Goal: Task Accomplishment & Management: Complete application form

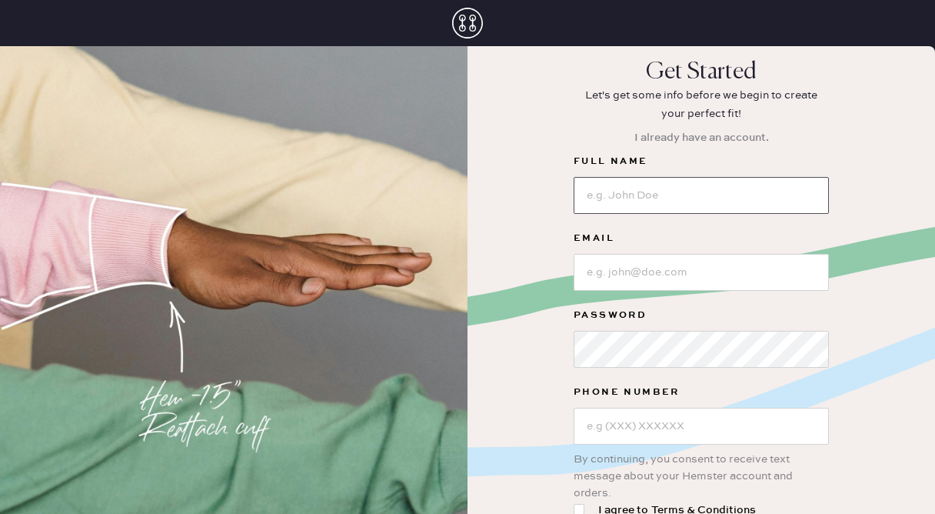
click at [659, 196] on input at bounding box center [701, 195] width 255 height 37
type input "[PERSON_NAME]"
type input "[EMAIL_ADDRESS][DOMAIN_NAME]"
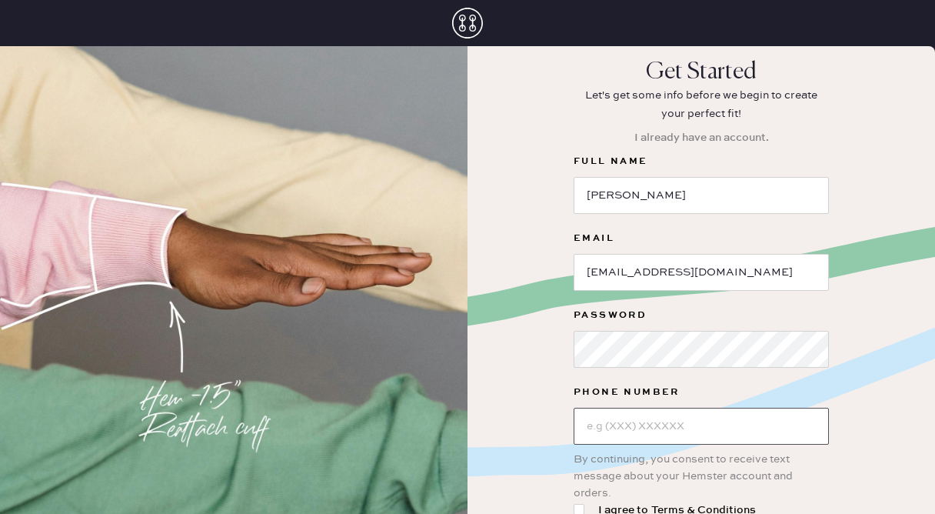
type input "[PHONE_NUMBER]"
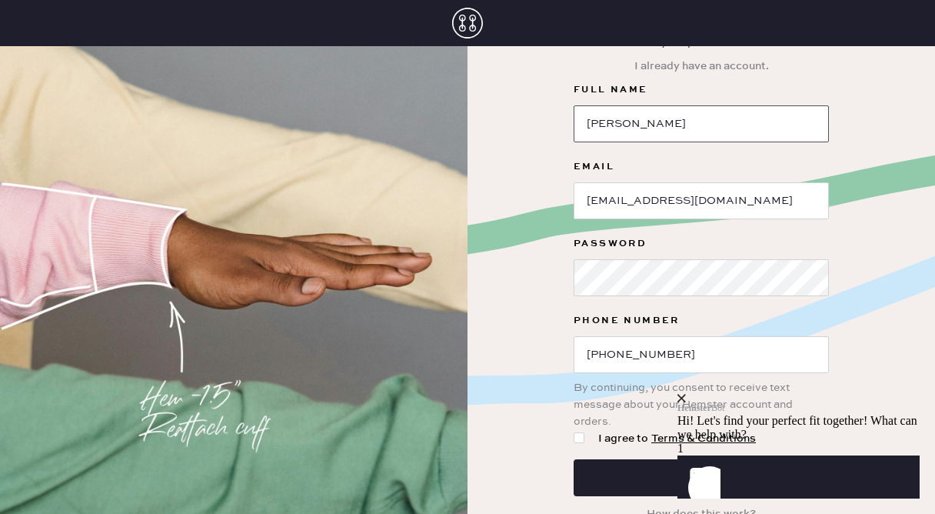
scroll to position [86, 0]
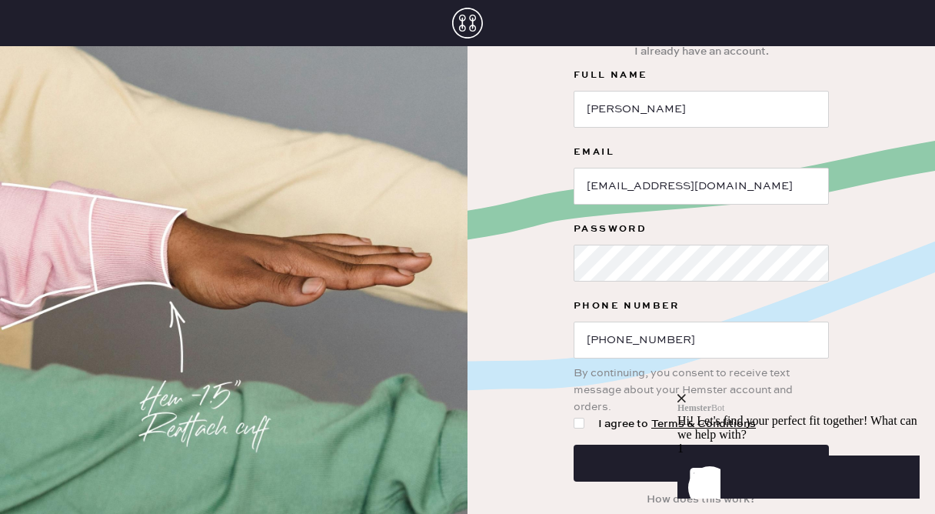
click at [686, 394] on icon "close" at bounding box center [682, 398] width 8 height 8
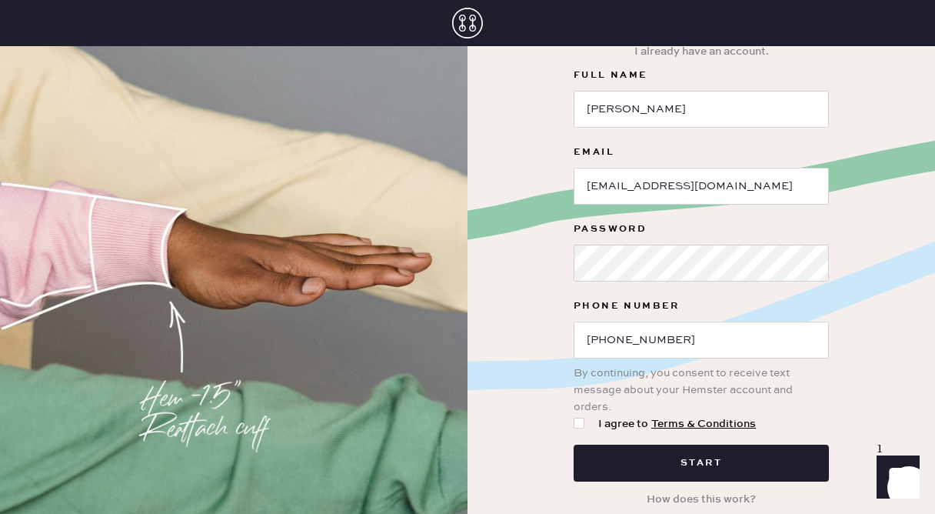
click at [588, 422] on div at bounding box center [582, 423] width 17 height 17
click at [575, 416] on input "I agree to Terms & Conditions" at bounding box center [574, 415] width 1 height 1
checkbox input "true"
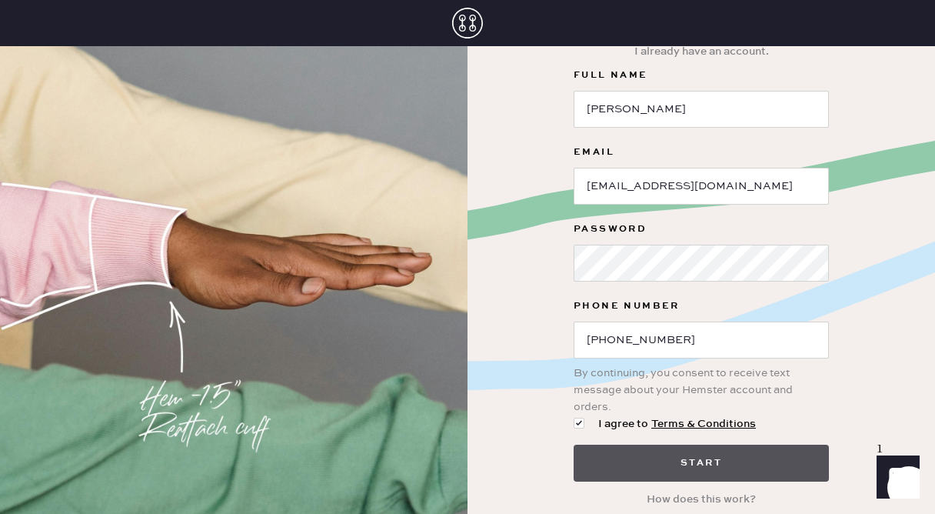
click at [611, 458] on button "Start" at bounding box center [701, 463] width 255 height 37
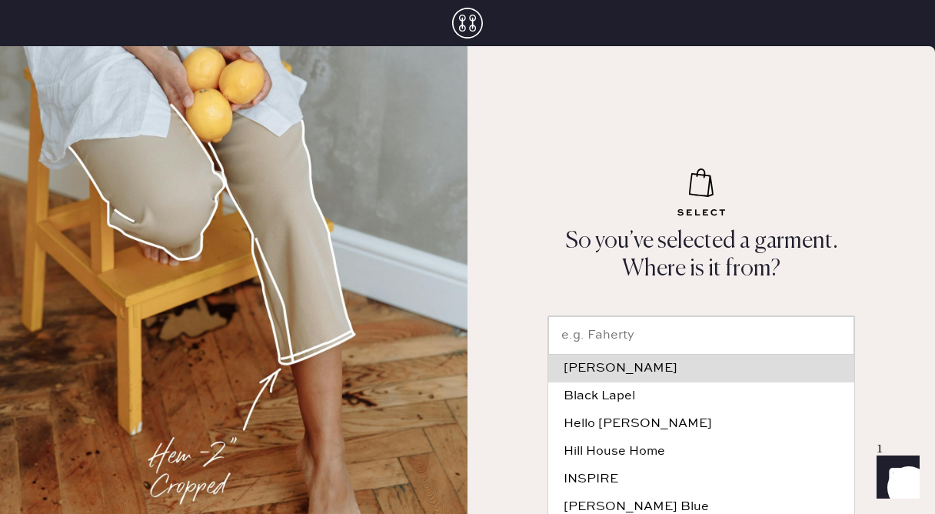
click at [718, 330] on input "text" at bounding box center [701, 335] width 306 height 38
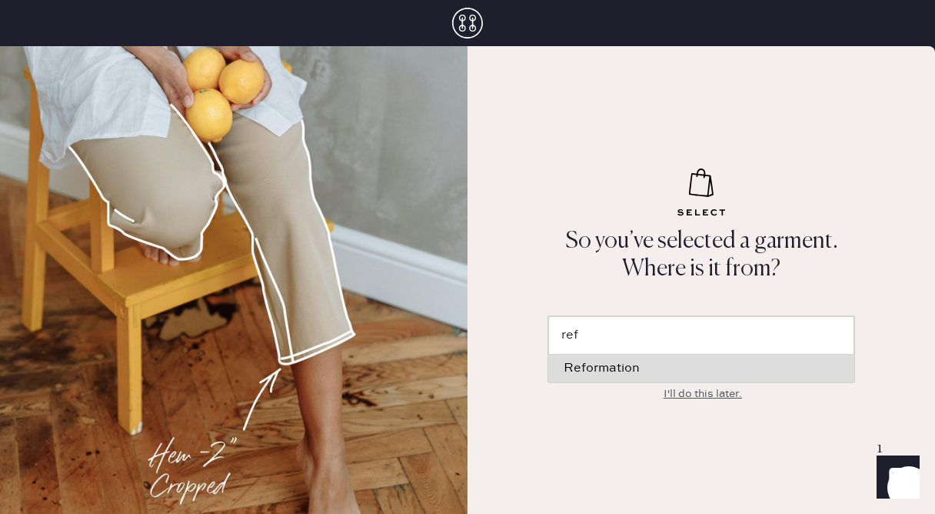
click at [671, 369] on div "Reformation" at bounding box center [701, 368] width 275 height 12
type input "Reformation"
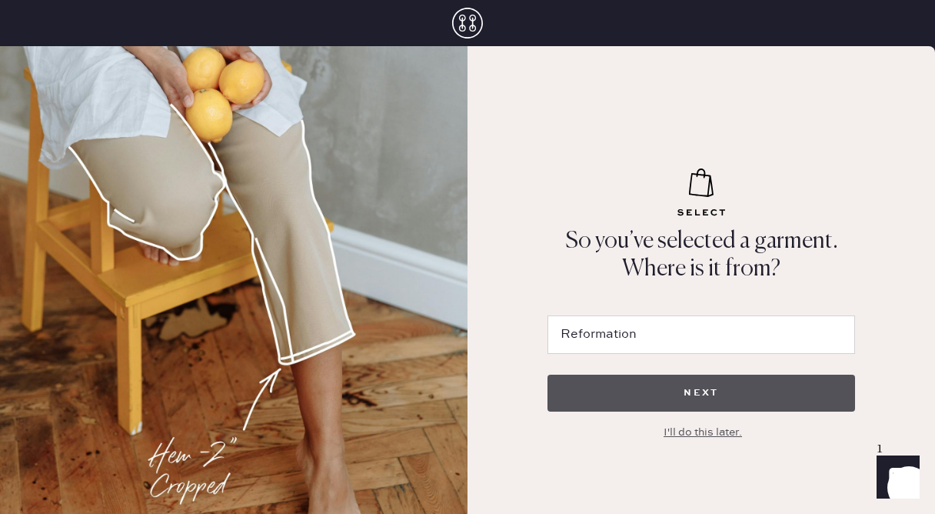
click at [671, 397] on button "NEXT" at bounding box center [702, 393] width 308 height 37
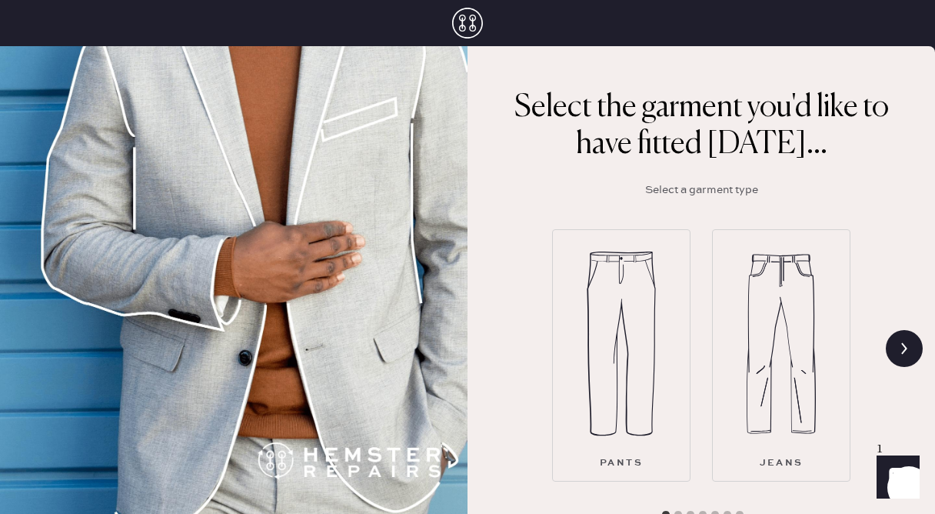
scroll to position [183, 0]
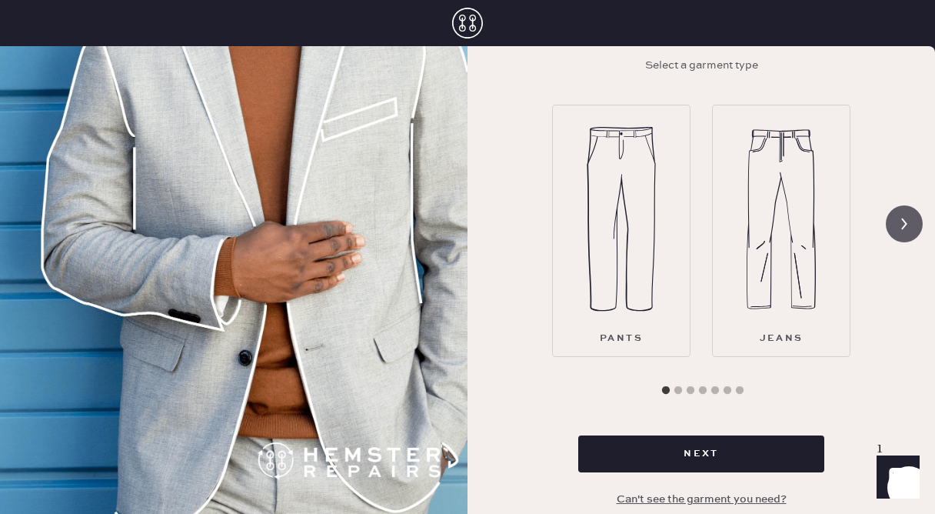
click at [901, 222] on icon at bounding box center [904, 223] width 29 height 29
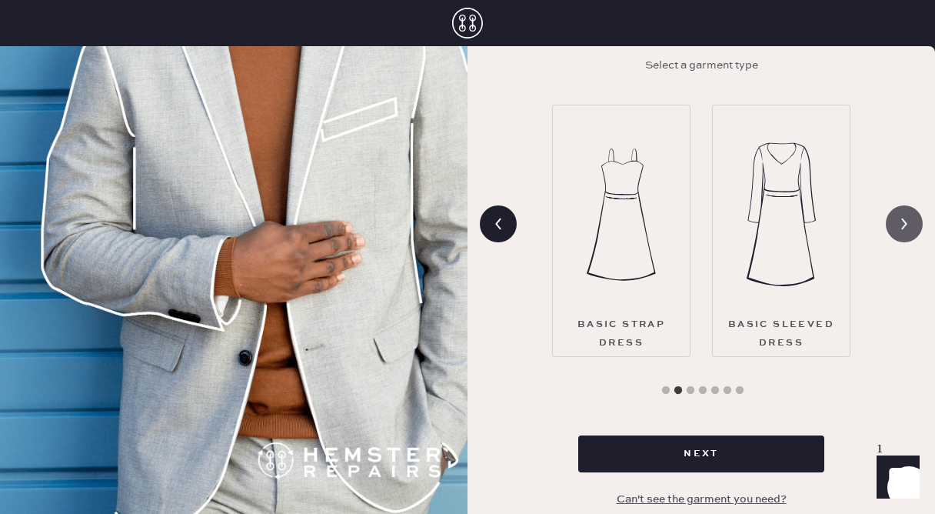
click at [901, 221] on icon at bounding box center [904, 223] width 29 height 29
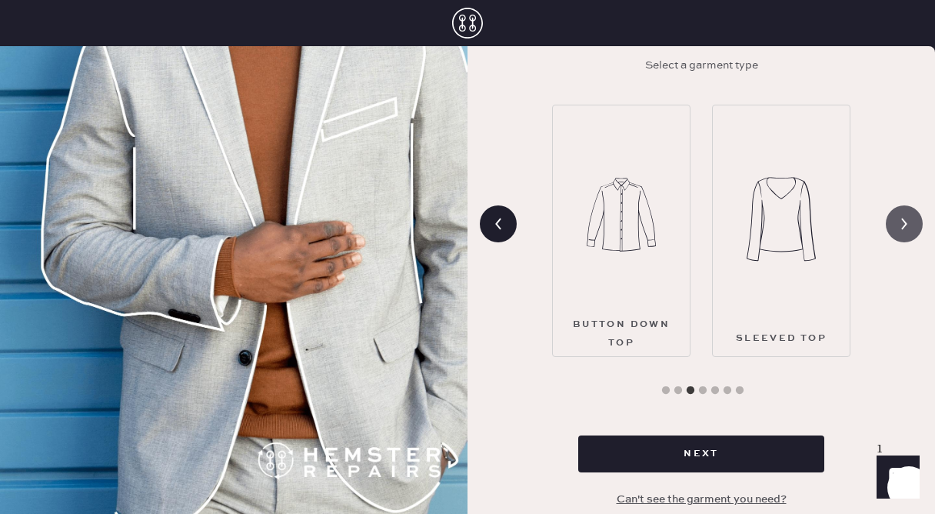
click at [901, 221] on icon at bounding box center [904, 223] width 29 height 29
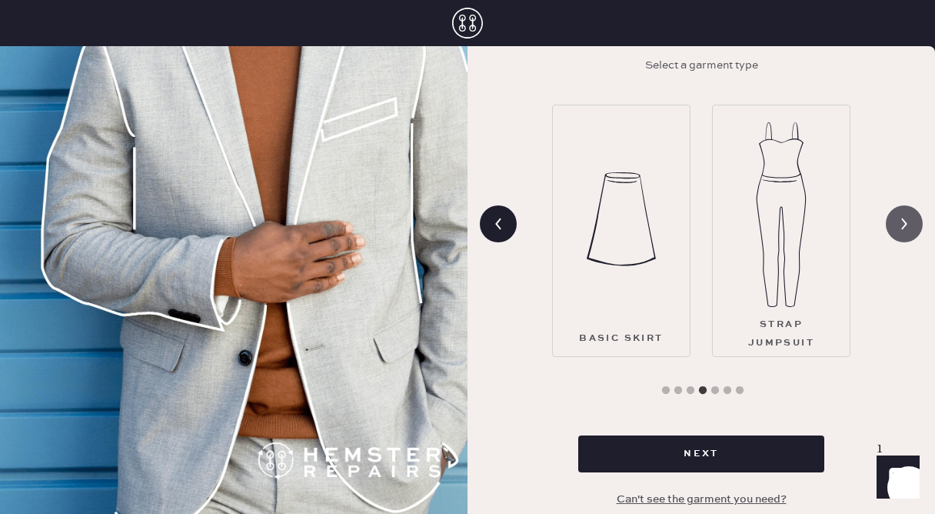
click at [901, 221] on icon at bounding box center [904, 223] width 29 height 29
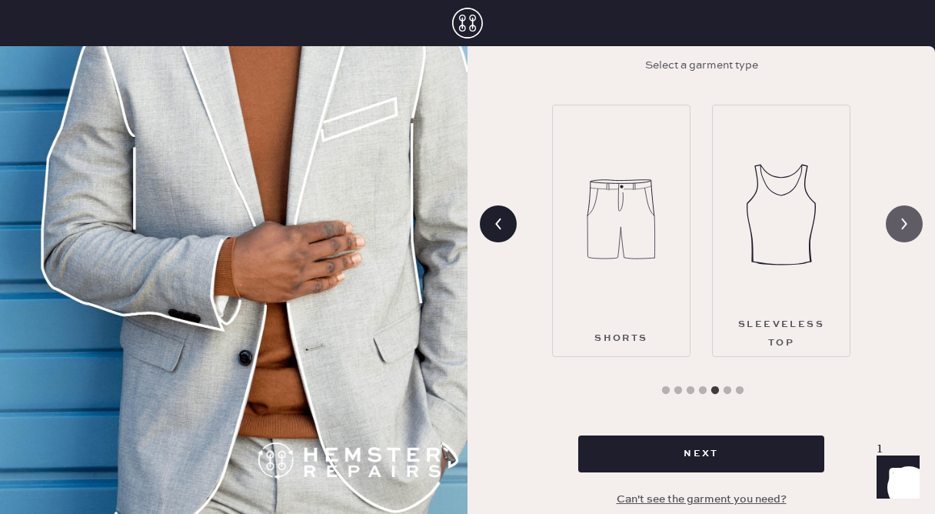
click at [901, 221] on icon at bounding box center [904, 223] width 29 height 29
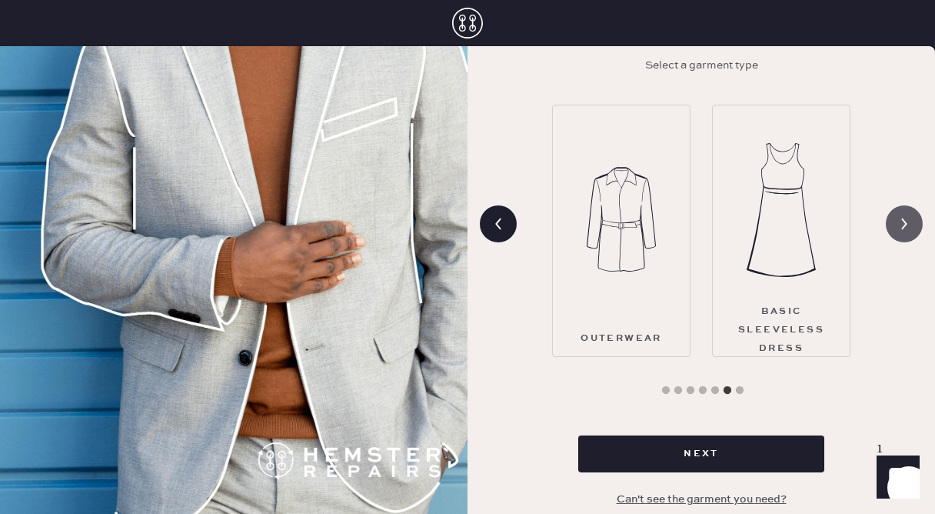
click at [901, 221] on icon at bounding box center [904, 223] width 29 height 29
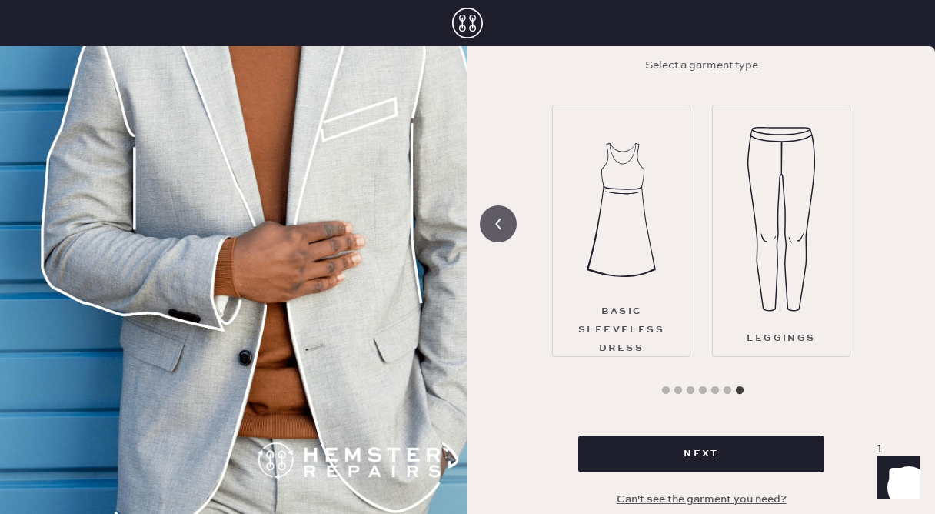
click at [501, 228] on use at bounding box center [498, 224] width 6 height 12
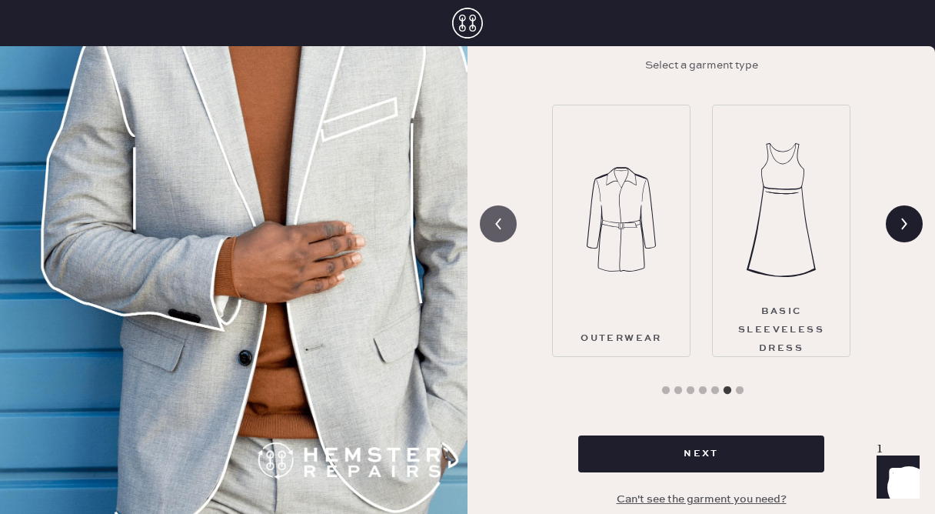
click at [501, 226] on icon at bounding box center [498, 223] width 29 height 29
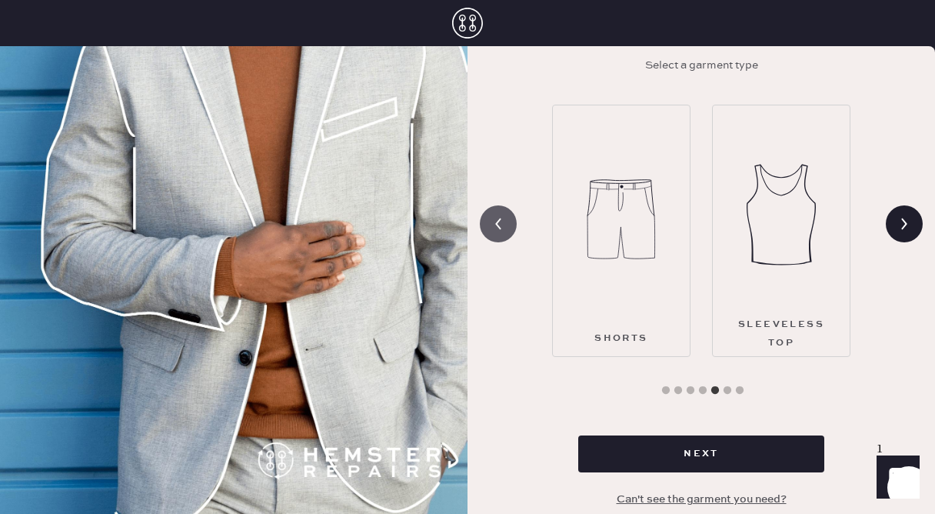
click at [501, 226] on icon at bounding box center [498, 223] width 29 height 29
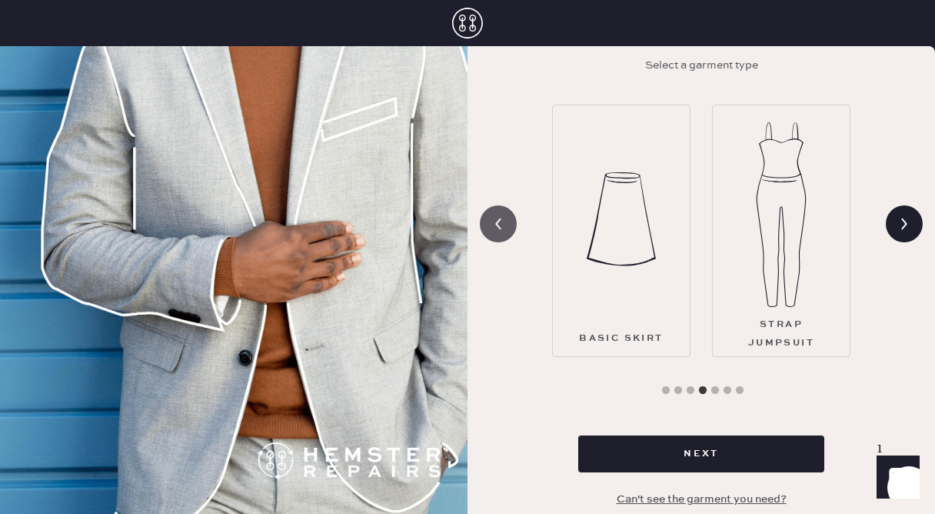
click at [501, 226] on icon at bounding box center [498, 223] width 29 height 29
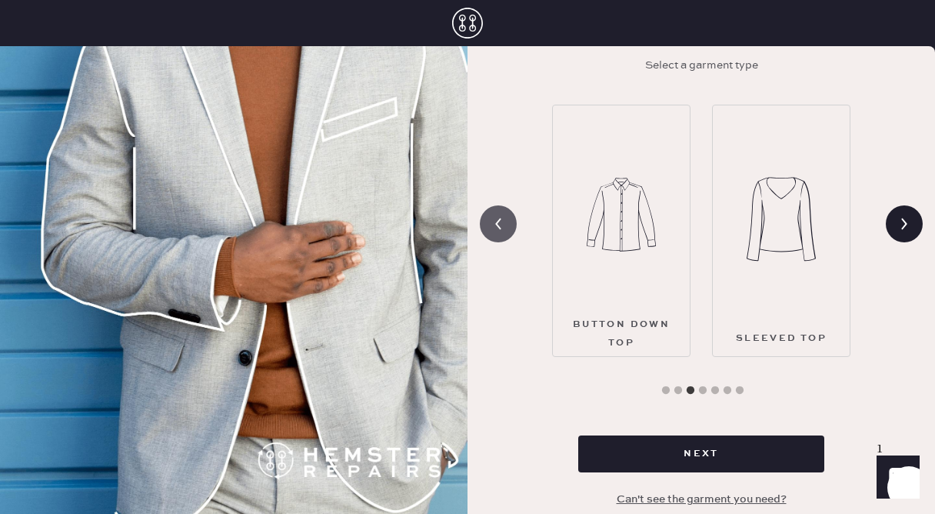
click at [501, 226] on icon at bounding box center [498, 223] width 29 height 29
click at [614, 227] on img at bounding box center [621, 214] width 69 height 185
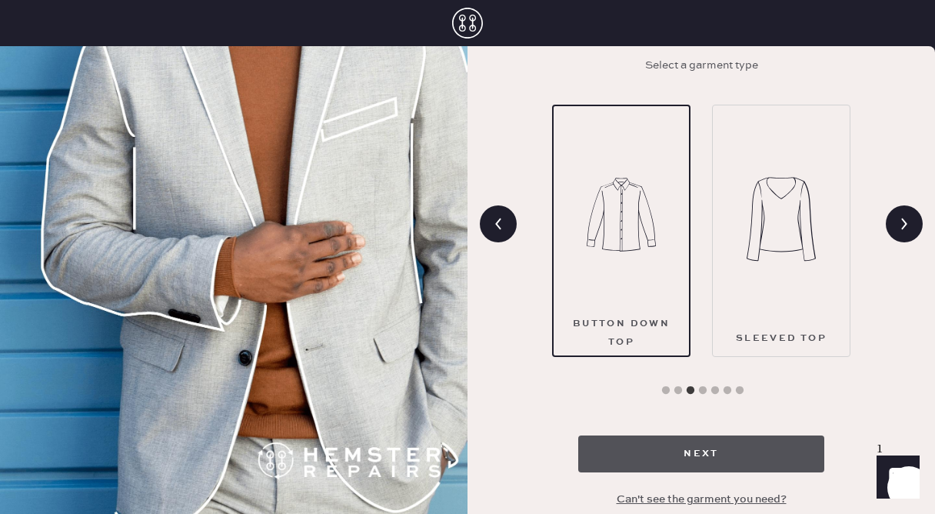
click at [654, 450] on button "Next" at bounding box center [701, 453] width 246 height 37
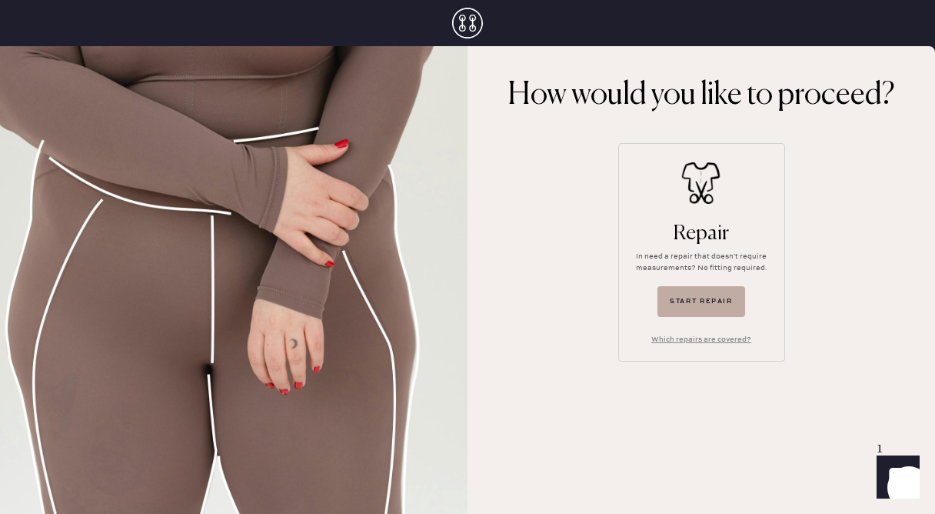
click at [684, 306] on button "Start repair" at bounding box center [702, 301] width 88 height 31
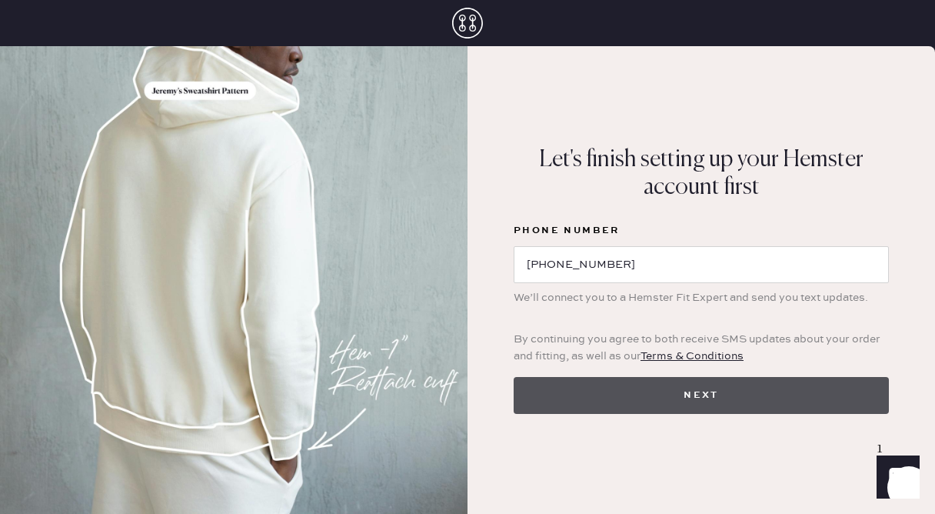
click at [687, 405] on button "Next" at bounding box center [701, 395] width 375 height 37
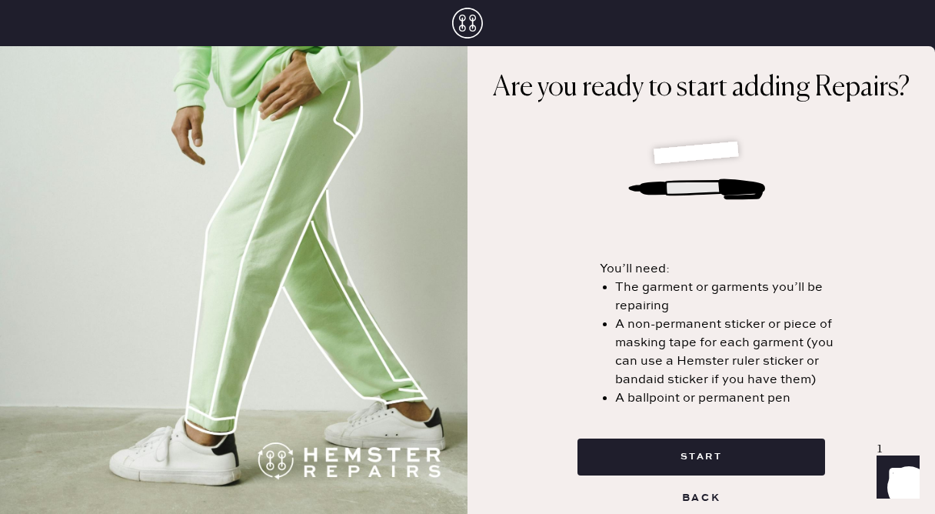
scroll to position [45, 0]
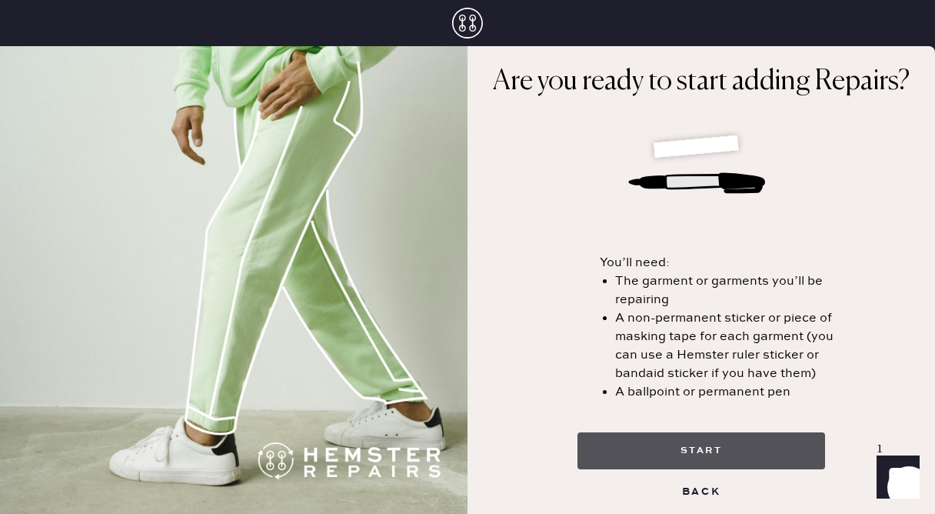
click at [686, 442] on button "start" at bounding box center [702, 450] width 248 height 37
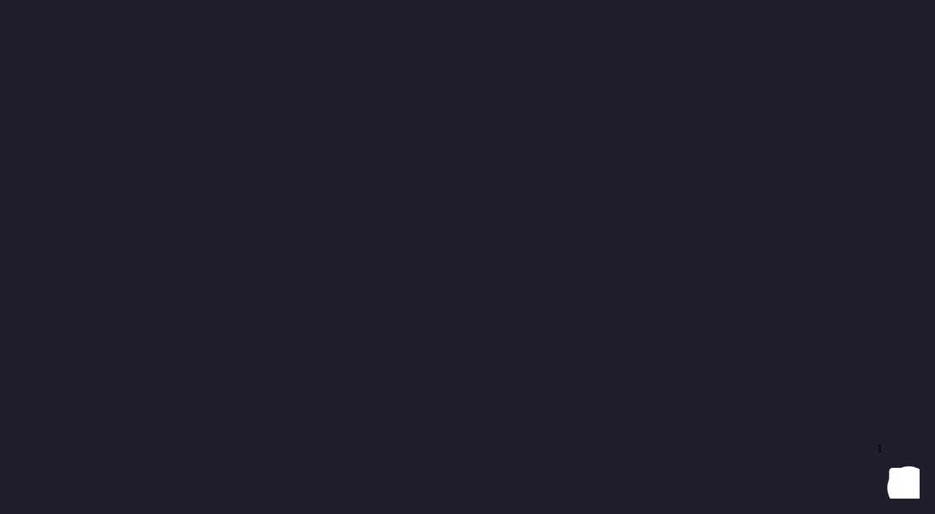
select select "5"
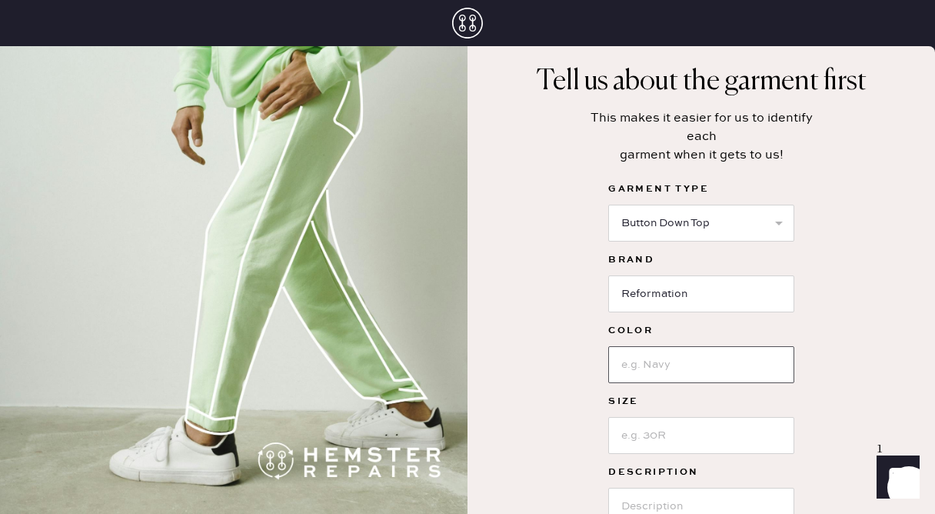
click at [643, 371] on input at bounding box center [701, 364] width 186 height 37
type input "black"
click at [630, 428] on input at bounding box center [701, 435] width 186 height 37
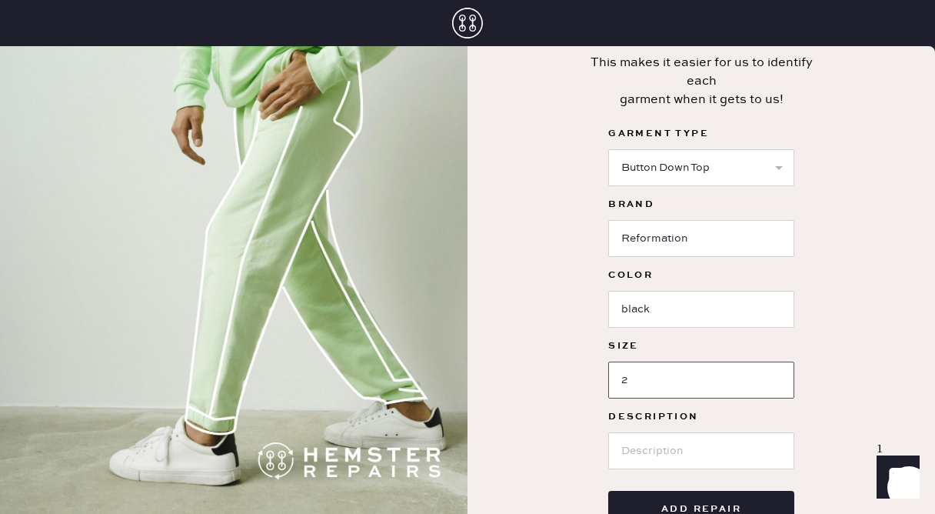
scroll to position [158, 0]
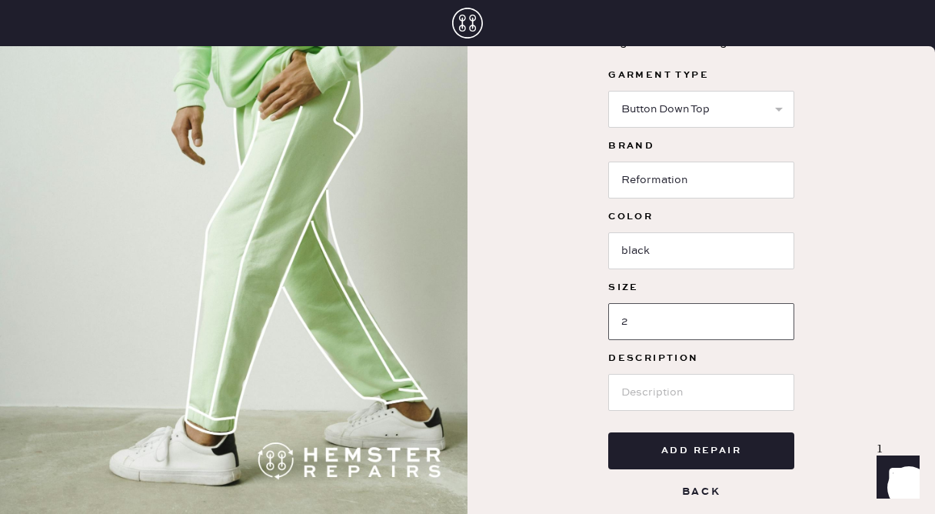
type input "2"
click at [676, 398] on input at bounding box center [701, 392] width 186 height 37
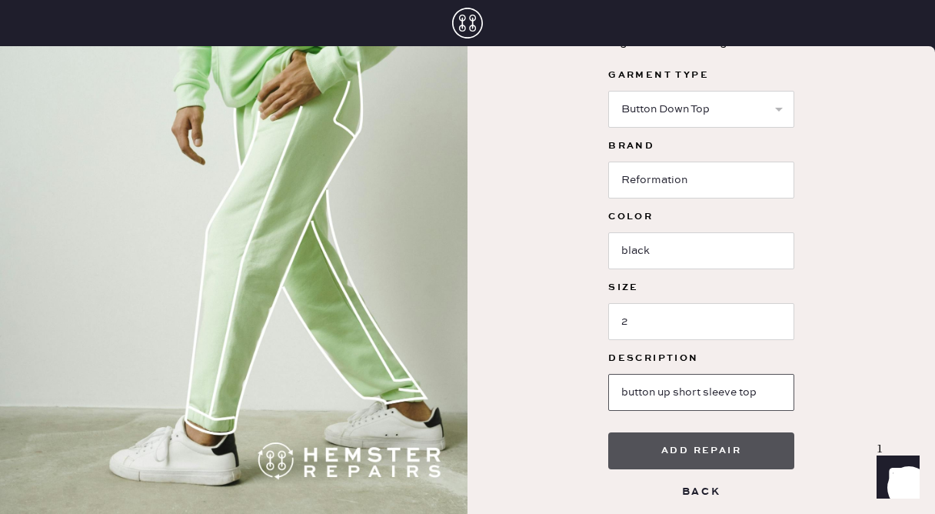
type input "button up short sleeve top"
click at [679, 452] on button "Add repair" at bounding box center [701, 450] width 186 height 37
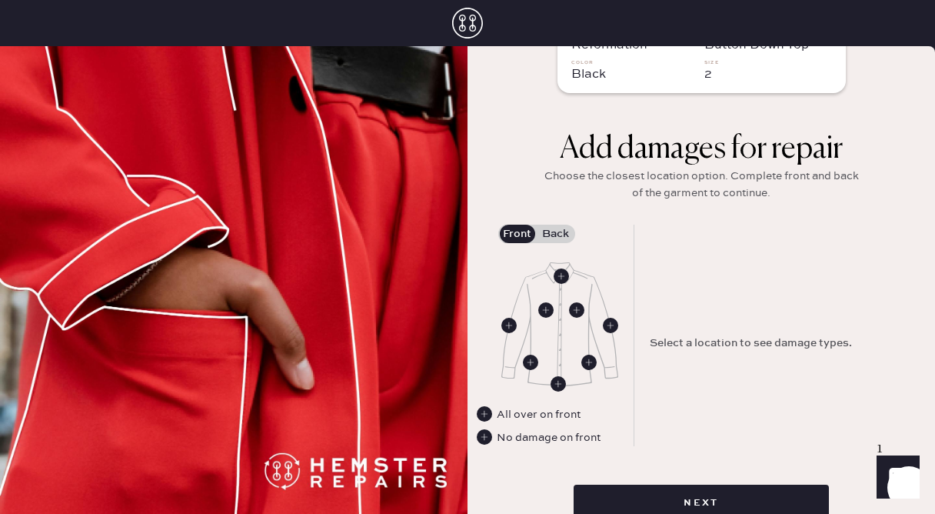
scroll to position [115, 0]
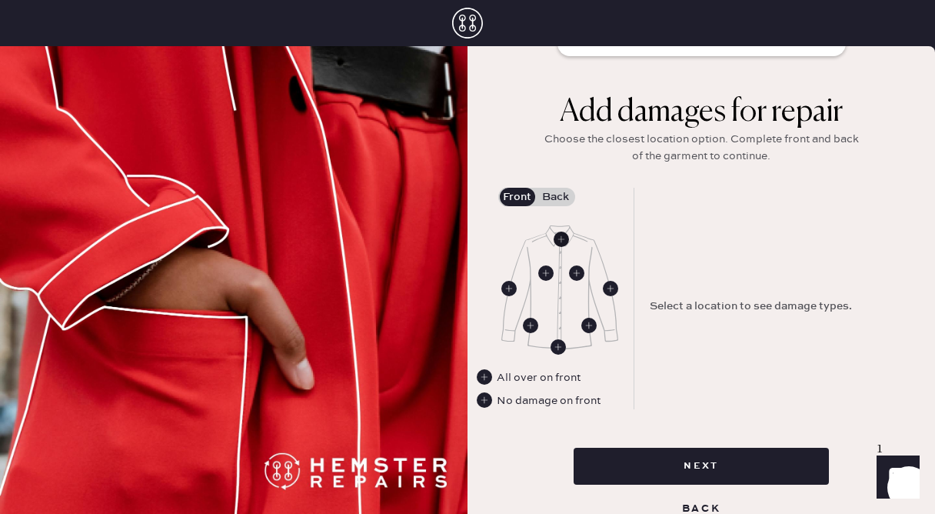
click at [563, 237] on use at bounding box center [561, 238] width 15 height 15
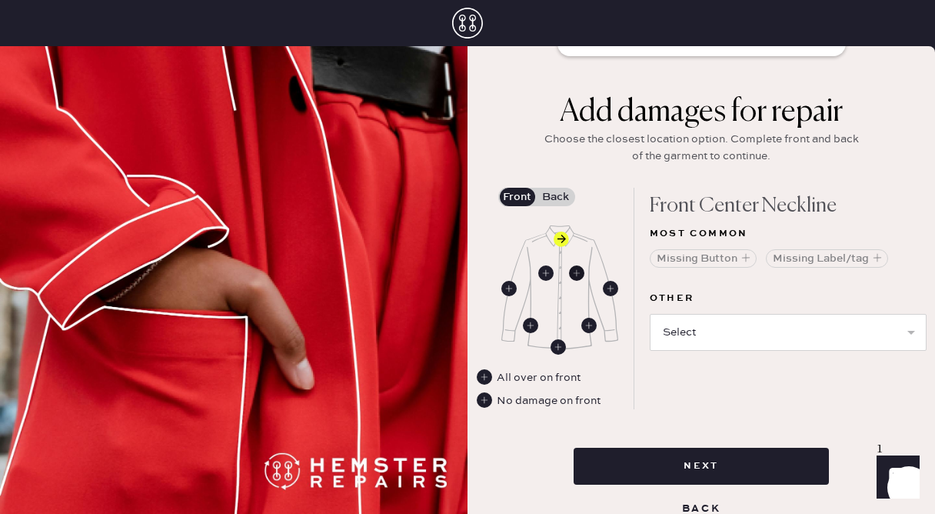
click at [577, 271] on use at bounding box center [576, 272] width 15 height 15
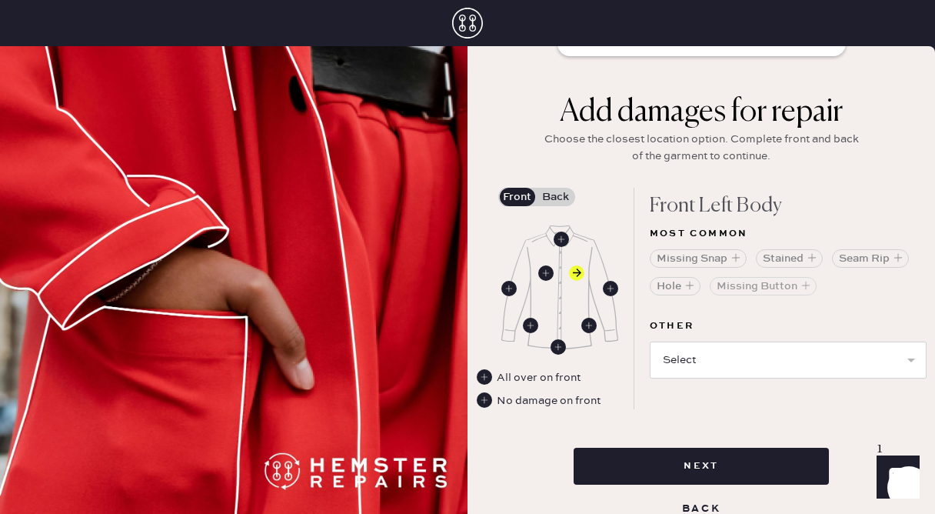
click at [772, 285] on button "Missing Button" at bounding box center [763, 286] width 107 height 18
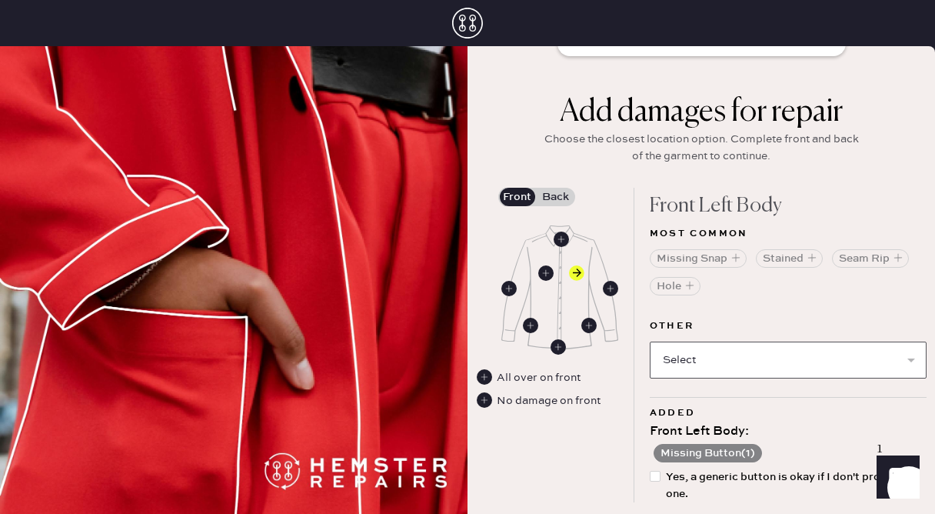
click at [726, 358] on select "Select Broken / Ripped Hem Broken Beads Broken Button Broken Elastic Broken Hoo…" at bounding box center [788, 359] width 277 height 37
select select "1679"
select select
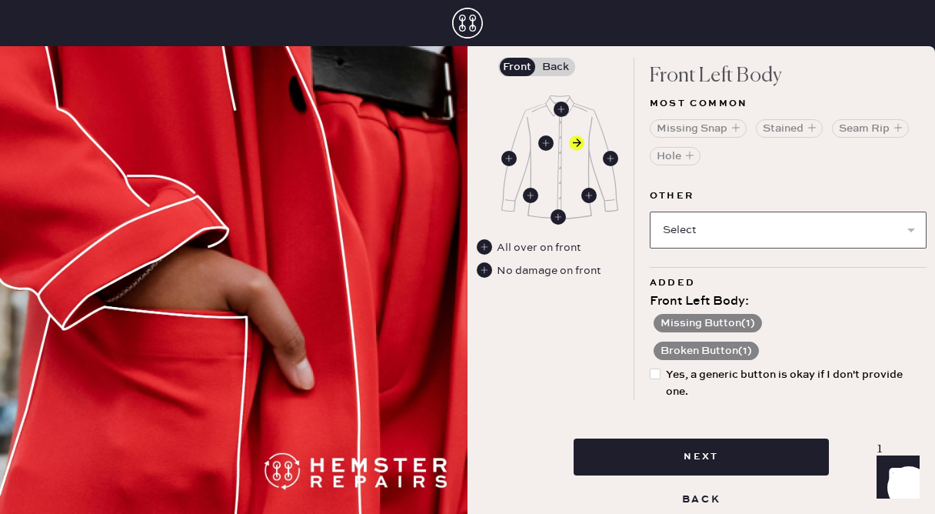
scroll to position [249, 0]
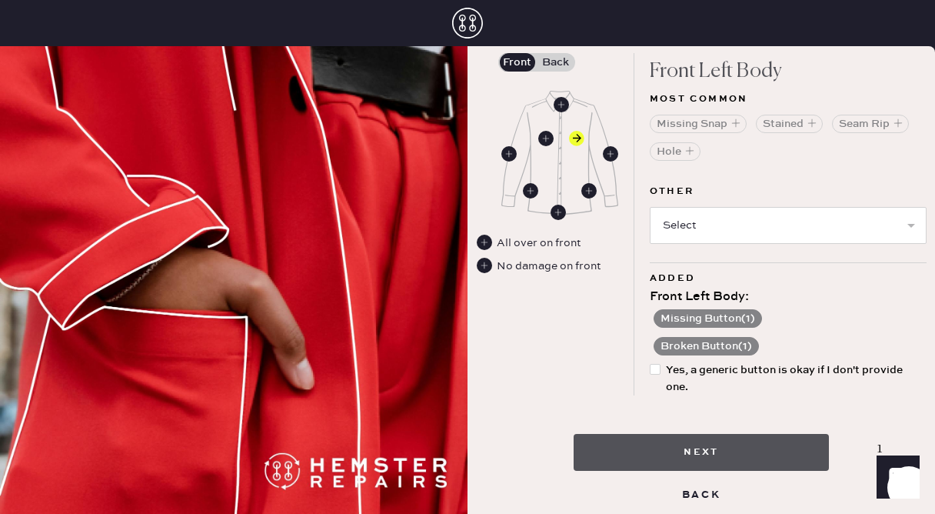
click at [681, 454] on button "Next" at bounding box center [701, 452] width 255 height 37
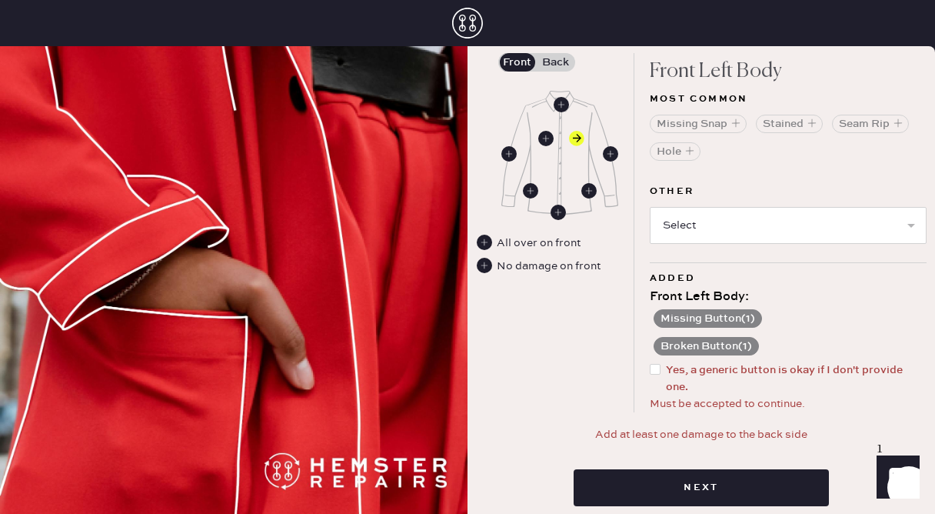
click at [665, 376] on div at bounding box center [658, 378] width 17 height 34
click at [651, 362] on input "Yes, a generic button is okay if I don't provide one." at bounding box center [650, 361] width 1 height 1
checkbox input "true"
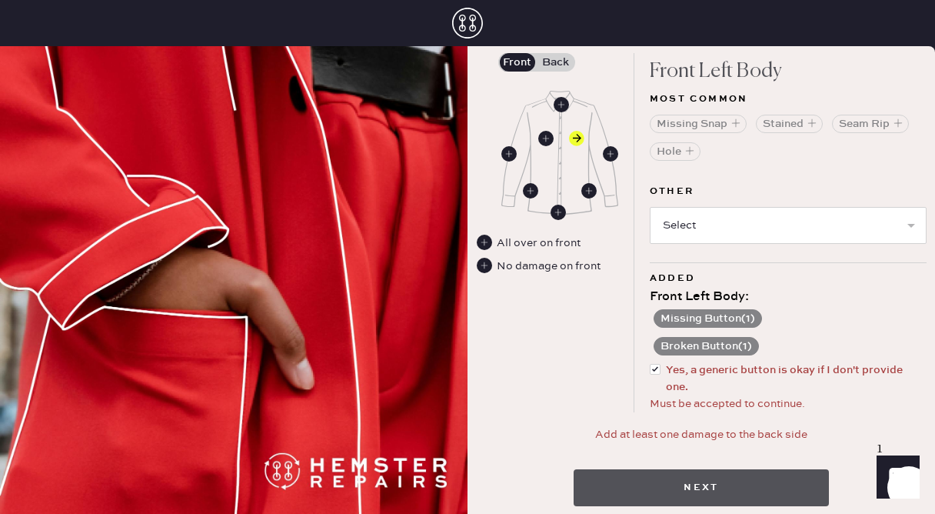
click at [692, 478] on button "Next" at bounding box center [701, 487] width 255 height 37
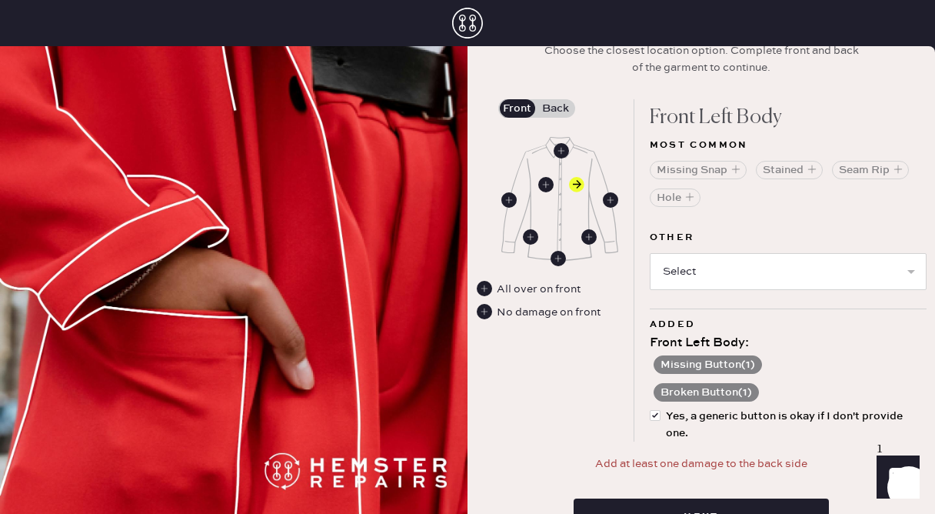
scroll to position [202, 0]
click at [542, 105] on label "Back" at bounding box center [556, 109] width 38 height 18
click at [556, 109] on input "Back" at bounding box center [556, 109] width 0 height 0
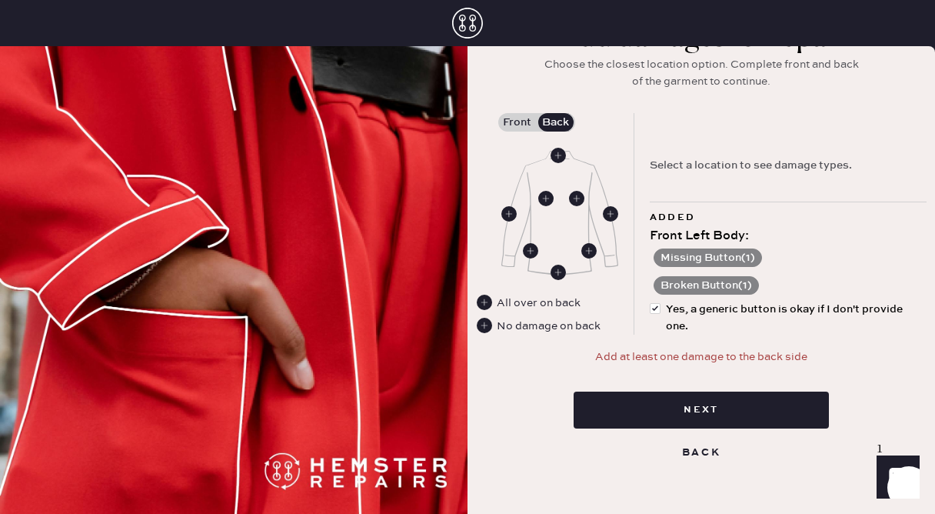
click at [516, 327] on div "No damage on back" at bounding box center [549, 326] width 104 height 17
click at [485, 320] on use at bounding box center [484, 325] width 15 height 15
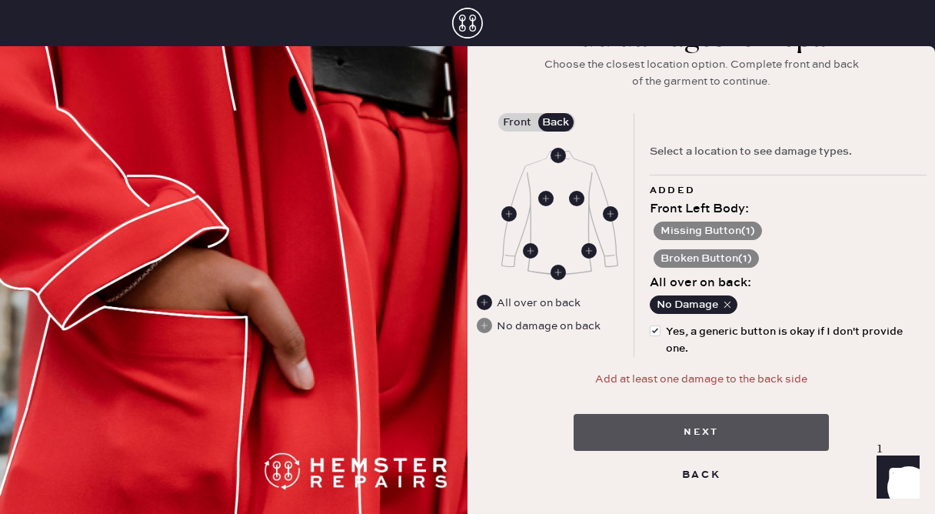
click at [640, 423] on button "Next" at bounding box center [701, 432] width 255 height 37
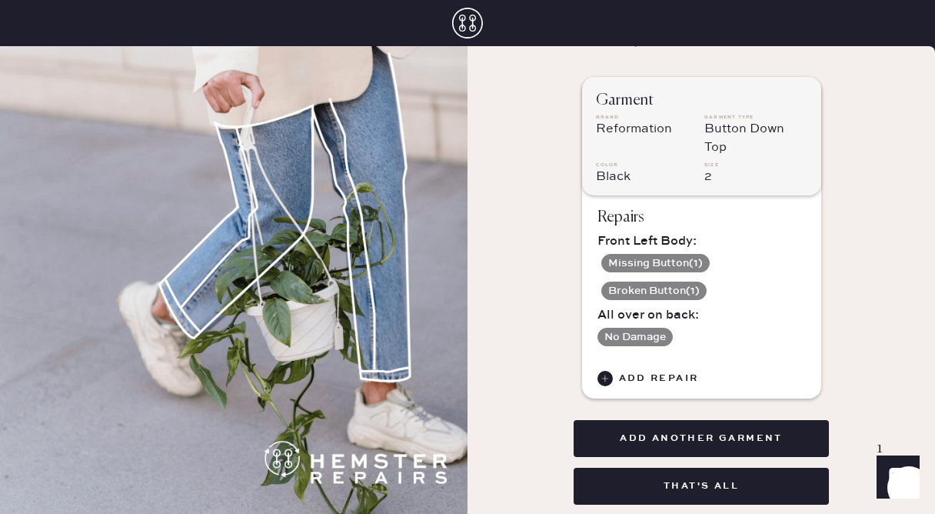
scroll to position [55, 0]
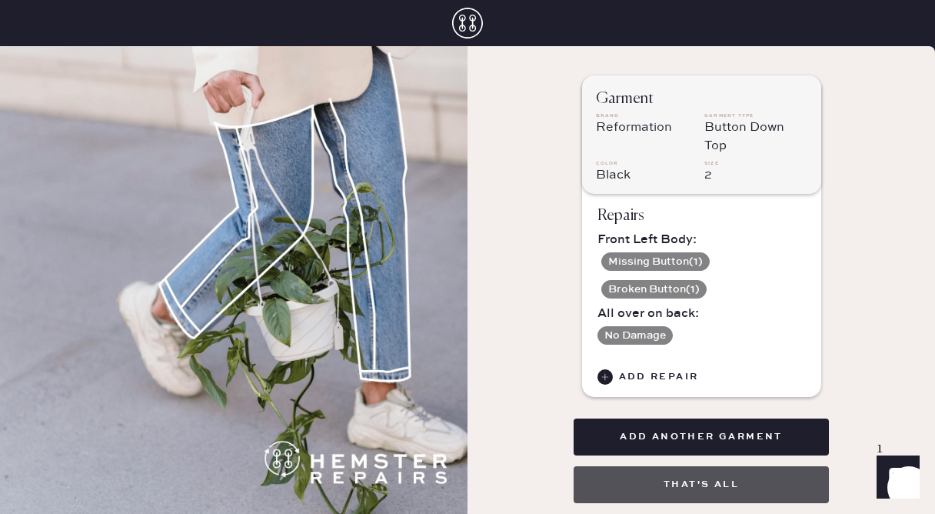
click at [648, 478] on button "That's all" at bounding box center [701, 484] width 255 height 37
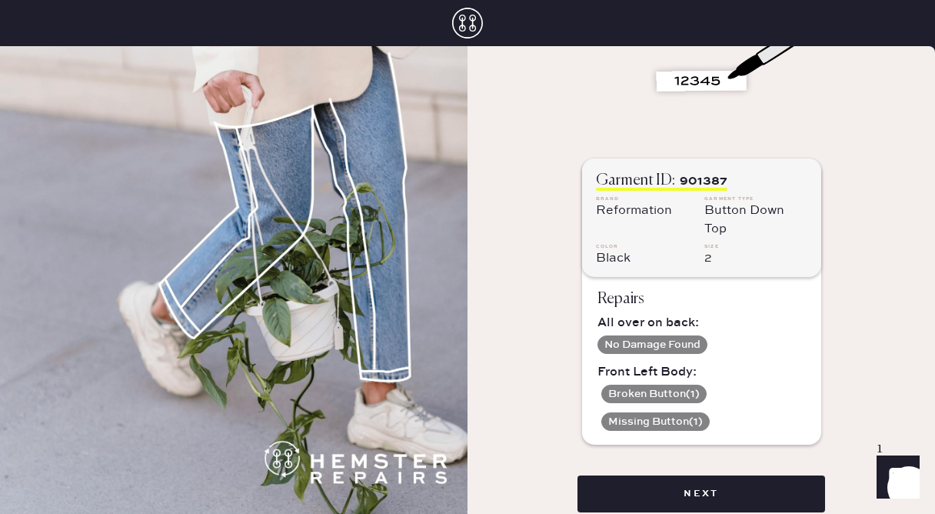
scroll to position [338, 0]
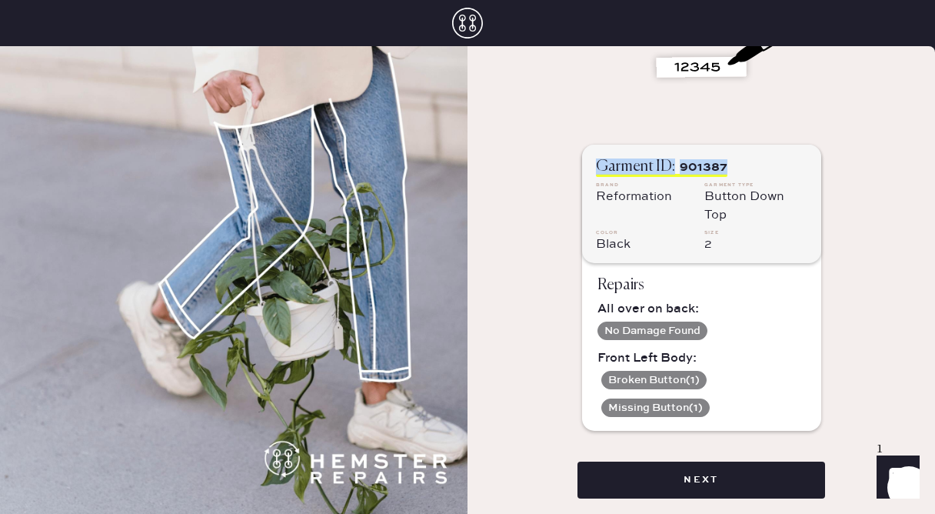
drag, startPoint x: 728, startPoint y: 163, endPoint x: 522, endPoint y: 165, distance: 205.4
click at [521, 168] on div "Place sticker or tape on each garment and write the corresponding Garment ID. S…" at bounding box center [702, 104] width 468 height 790
copy div "Garment ID: 901387"
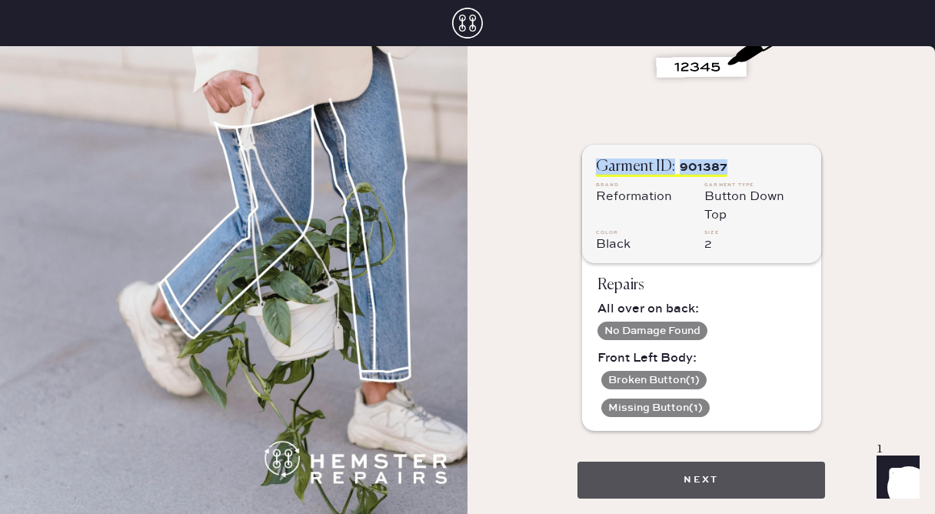
click at [651, 478] on button "Next" at bounding box center [702, 479] width 248 height 37
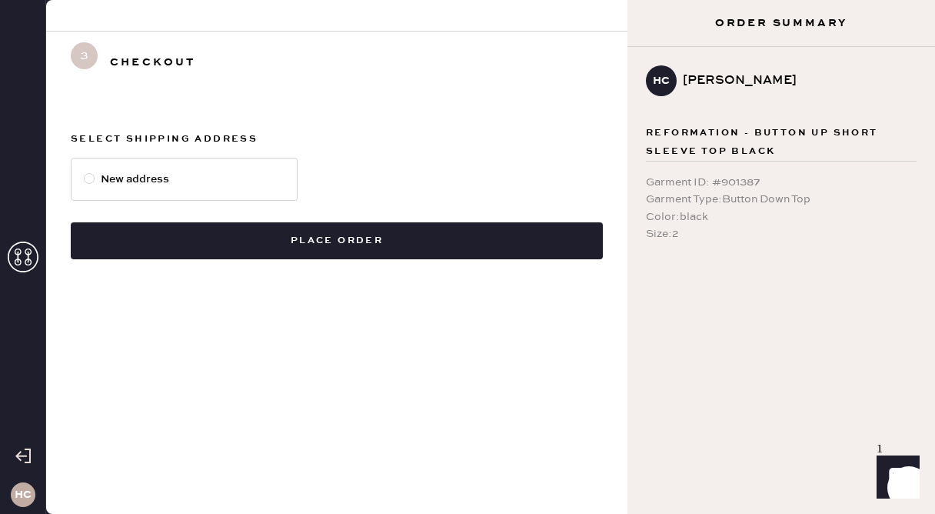
click at [182, 168] on label "New address" at bounding box center [184, 179] width 227 height 43
click at [85, 171] on input "New address" at bounding box center [84, 171] width 1 height 1
radio input "true"
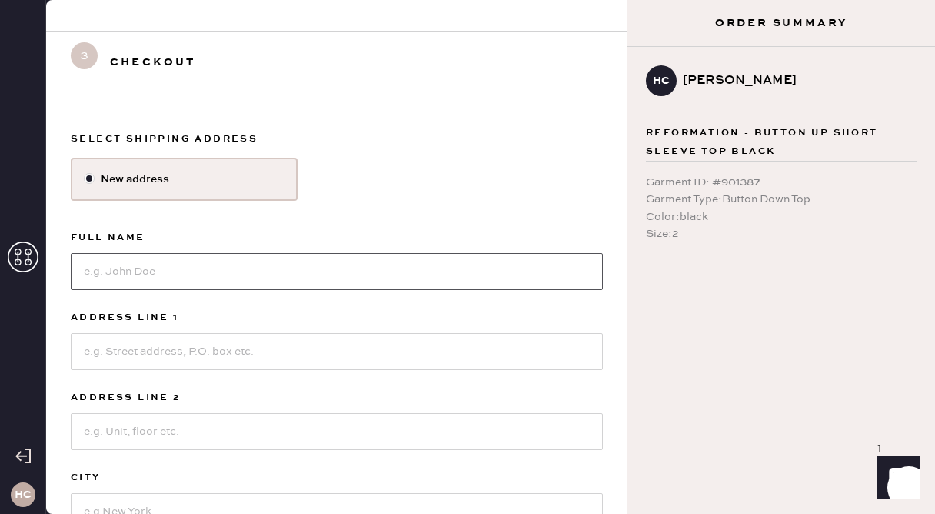
click at [161, 287] on input at bounding box center [337, 271] width 532 height 37
type input "[PERSON_NAME]"
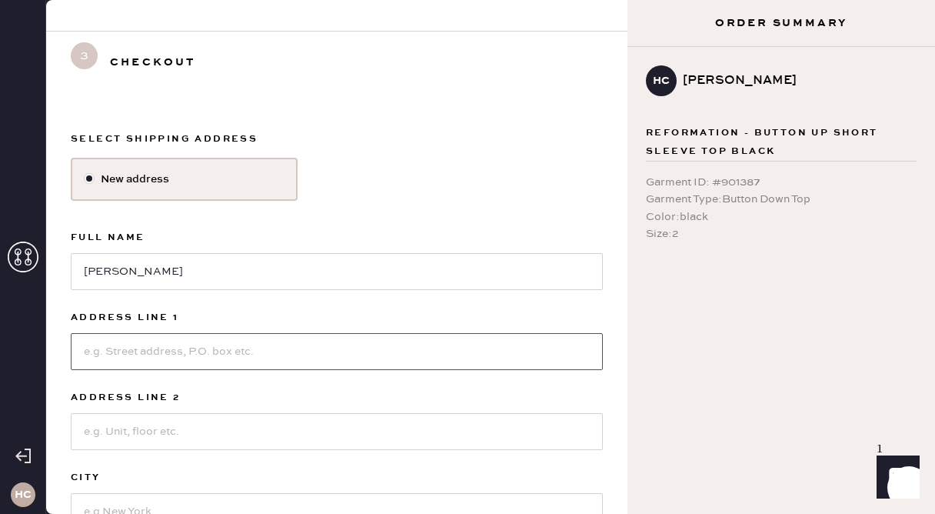
type input "[STREET_ADDRESS][PERSON_NAME]"
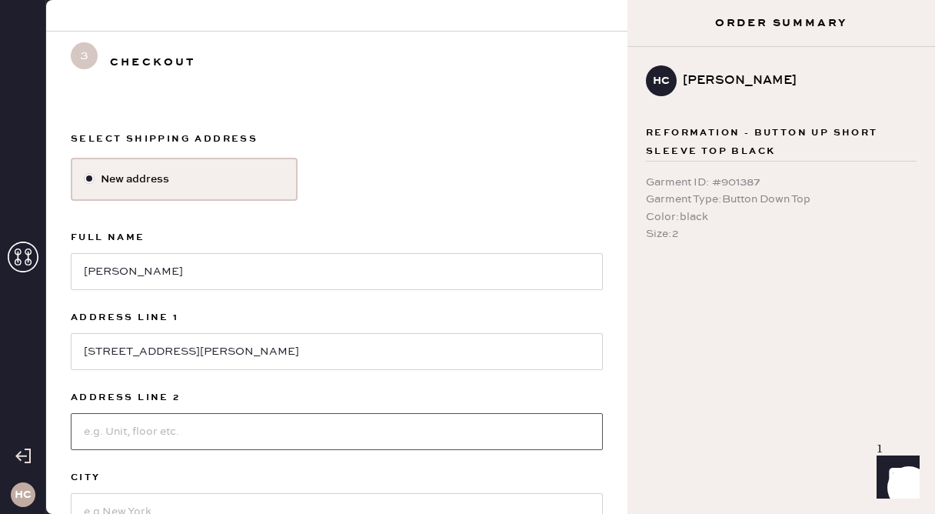
type input "Unit C6131"
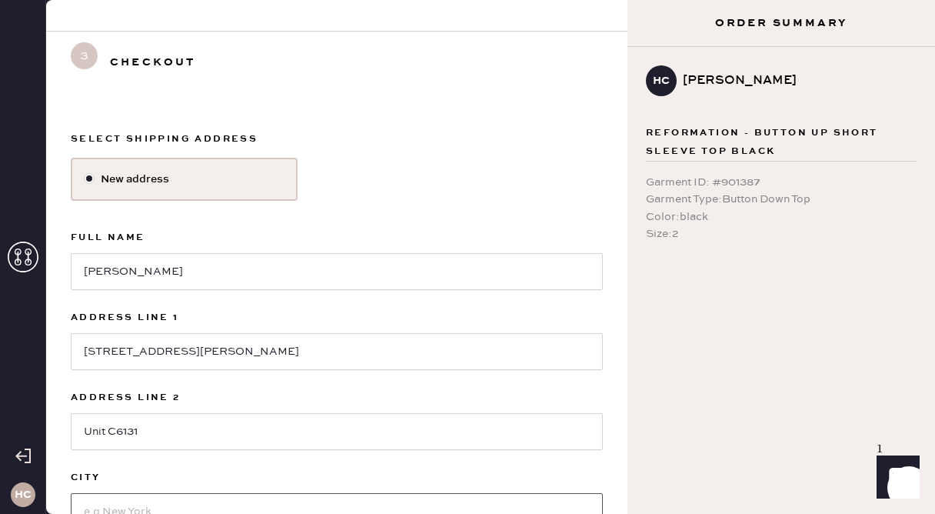
type input "[GEOGRAPHIC_DATA]"
select select "PA"
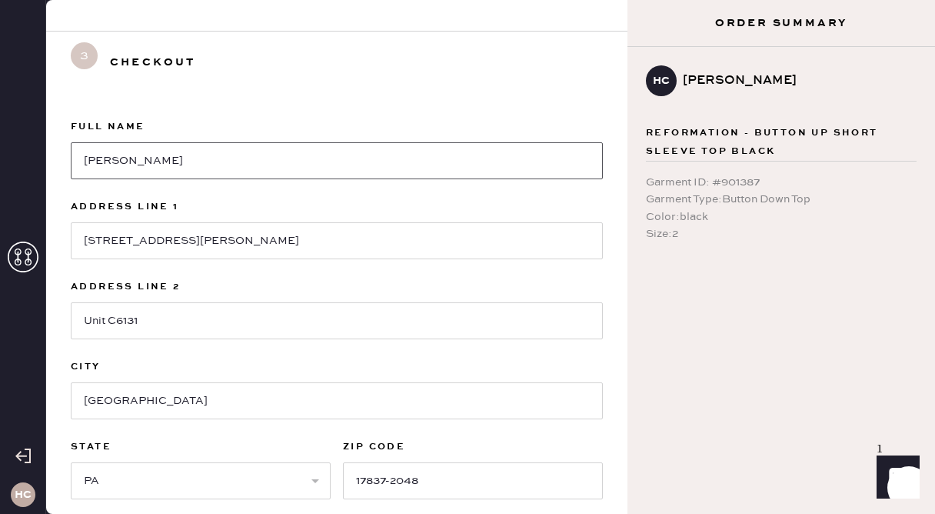
scroll to position [235, 0]
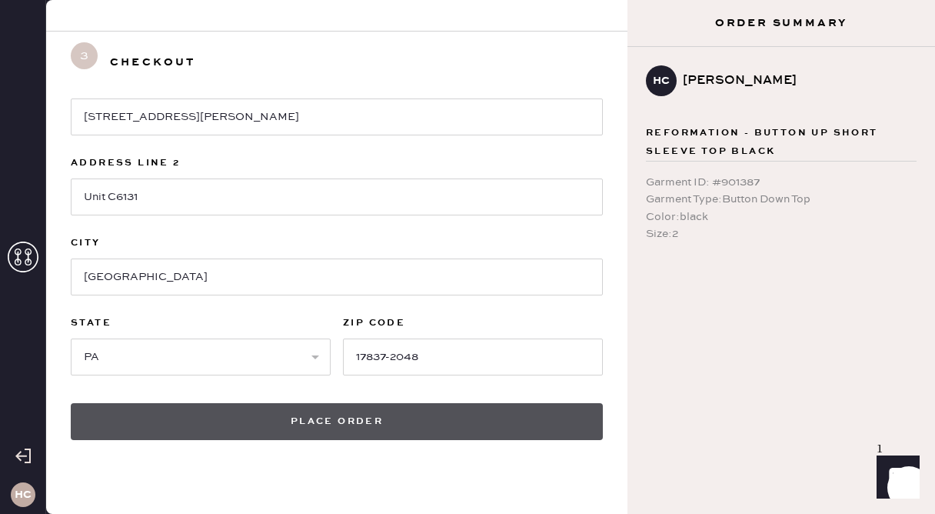
click at [305, 416] on button "Place order" at bounding box center [337, 421] width 532 height 37
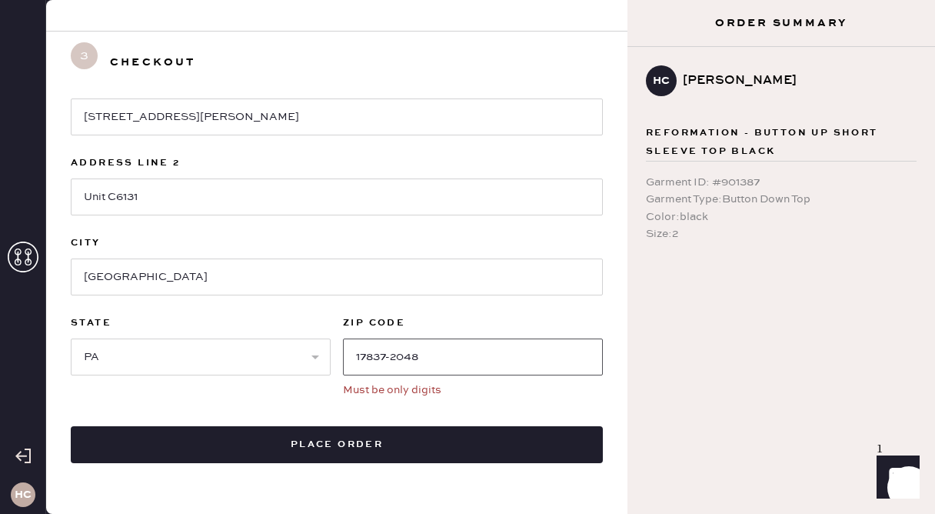
drag, startPoint x: 444, startPoint y: 353, endPoint x: 392, endPoint y: 353, distance: 51.5
click at [392, 353] on input "17837-2048" at bounding box center [473, 356] width 260 height 37
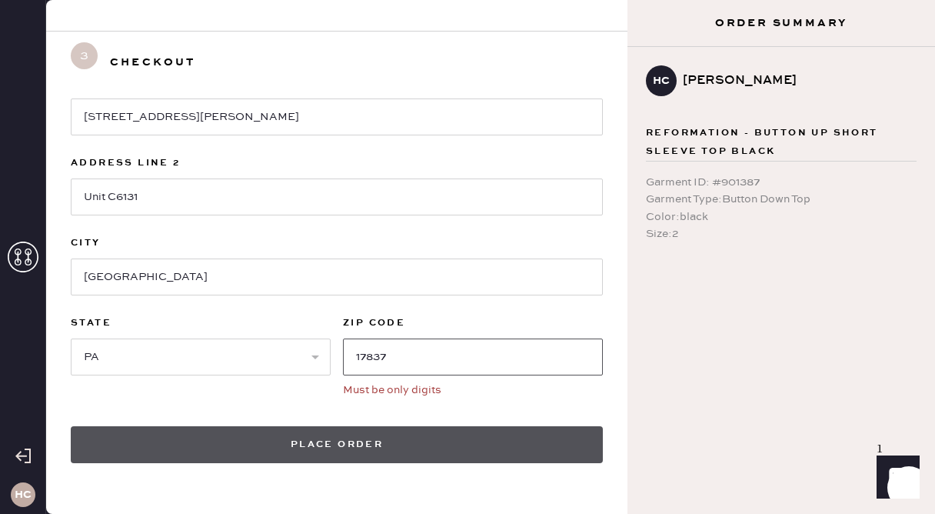
type input "17837"
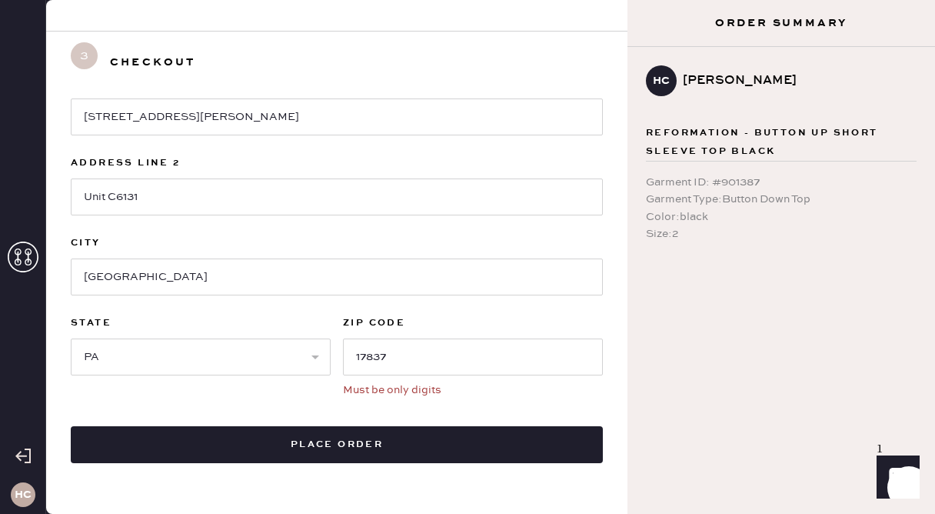
click at [366, 445] on button "Place order" at bounding box center [337, 444] width 532 height 37
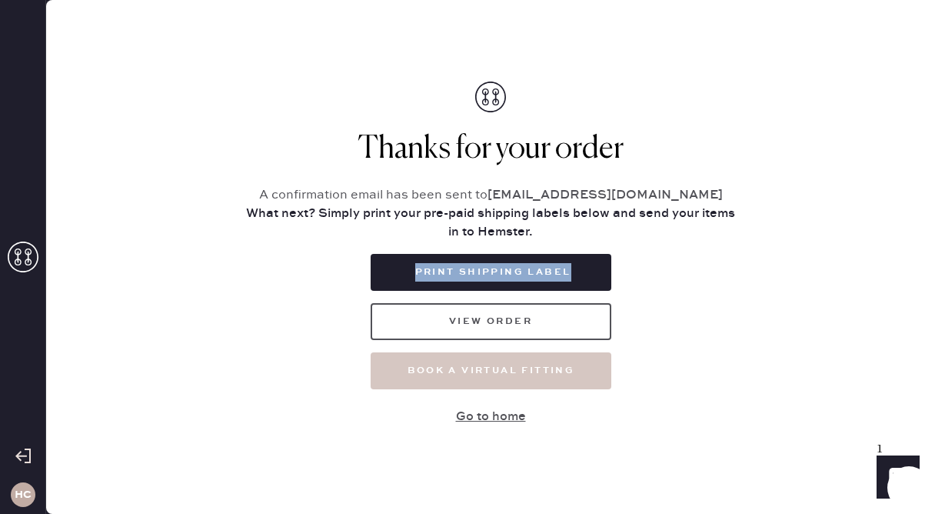
click at [485, 312] on button "View order" at bounding box center [491, 321] width 241 height 37
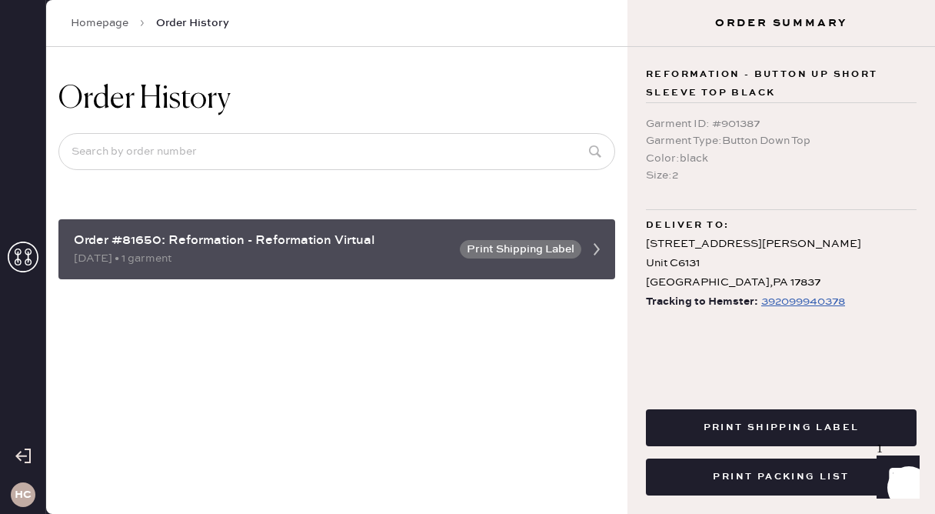
click at [515, 253] on button "Print Shipping Label" at bounding box center [521, 249] width 122 height 18
click at [518, 251] on button "Print Shipping Label" at bounding box center [521, 249] width 122 height 18
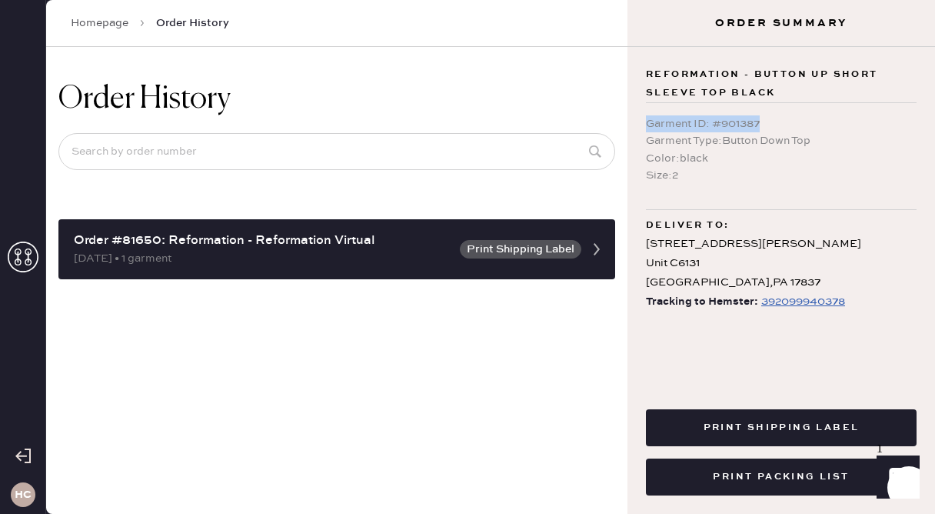
drag, startPoint x: 763, startPoint y: 124, endPoint x: 651, endPoint y: 115, distance: 112.7
click at [642, 118] on div "Reformation - button up short sleeve top black Garment ID : # 901387 Garment Ty…" at bounding box center [782, 212] width 308 height 331
click at [773, 117] on div "Garment ID : # 901387" at bounding box center [781, 123] width 271 height 17
